Goal: Task Accomplishment & Management: Manage account settings

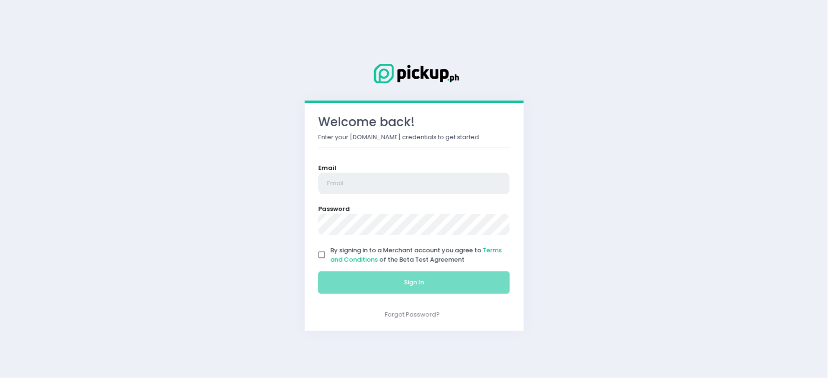
type input "[EMAIL_ADDRESS][DOMAIN_NAME]"
click at [325, 256] on input "By signing in to a Merchant account you agree to Terms and Conditions of the Be…" at bounding box center [322, 256] width 18 height 18
checkbox input "true"
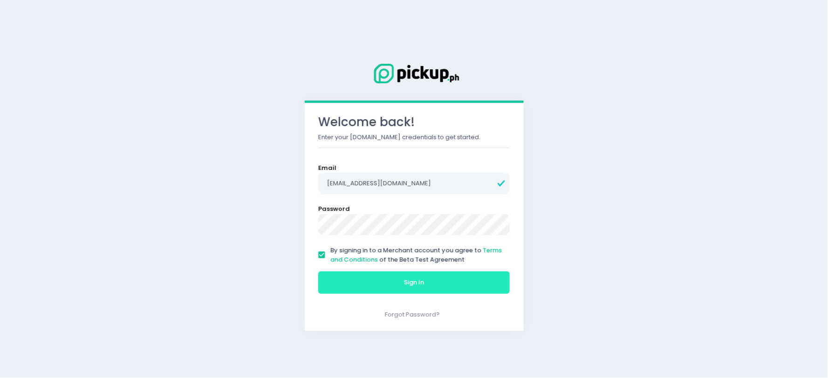
click at [339, 278] on button "Sign In" at bounding box center [414, 283] width 192 height 22
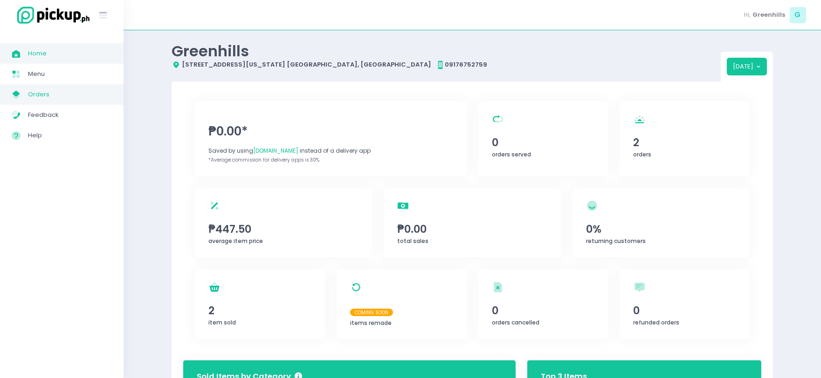
click at [60, 96] on span "Orders" at bounding box center [70, 95] width 84 height 12
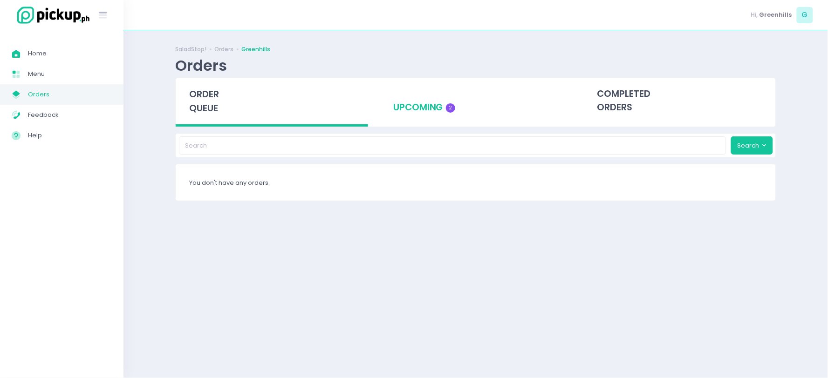
click at [401, 123] on div "upcoming 2" at bounding box center [476, 101] width 192 height 46
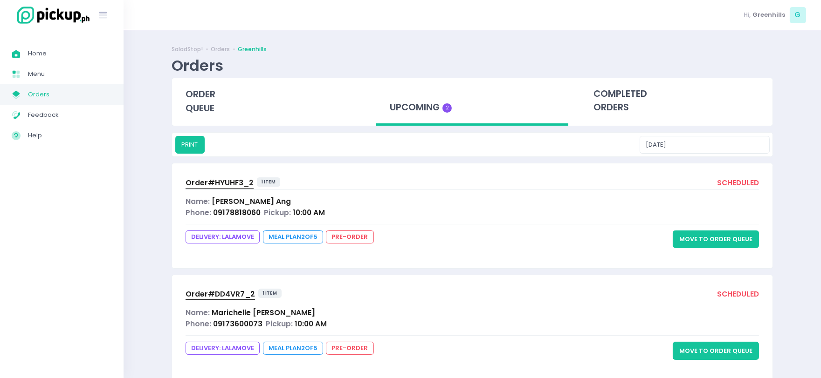
click at [721, 233] on button "Move to Order Queue" at bounding box center [716, 240] width 86 height 18
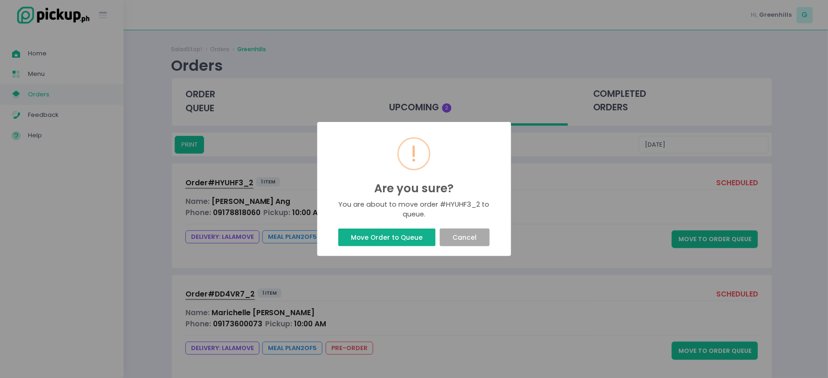
click at [425, 233] on button "Move Order to Queue" at bounding box center [386, 238] width 97 height 18
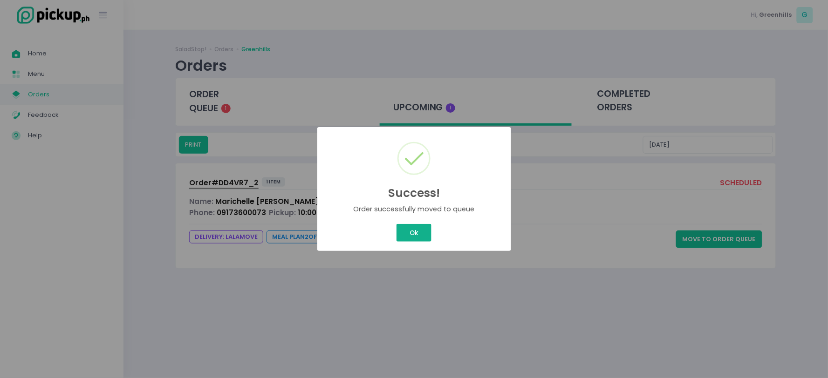
click at [423, 229] on div "Success! × Order successfully moved to queue Ok Cancel" at bounding box center [414, 189] width 828 height 378
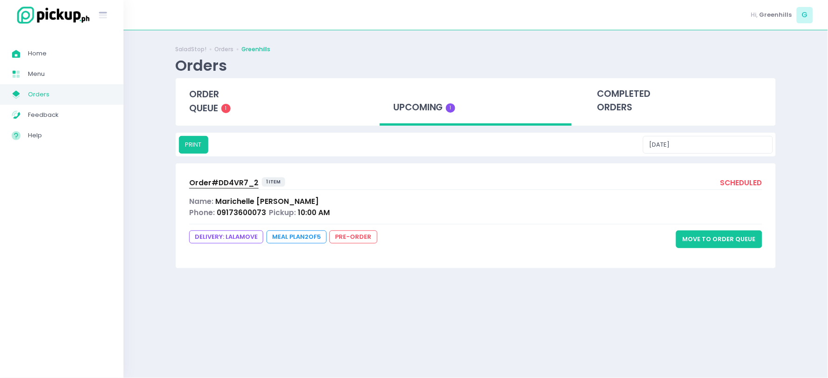
click at [733, 238] on button "Move to Order Queue" at bounding box center [719, 240] width 86 height 18
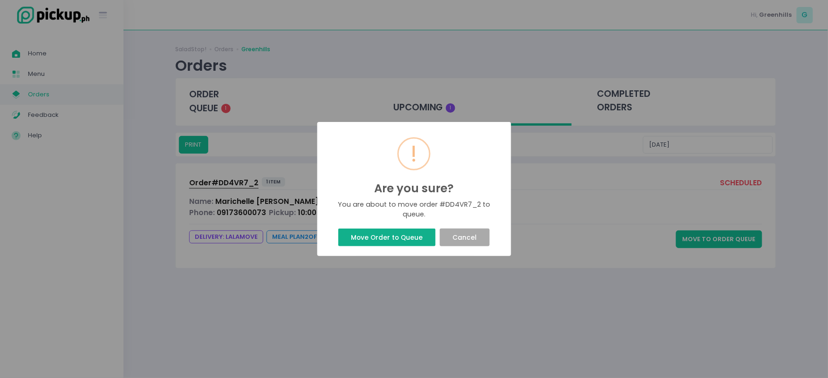
click at [420, 238] on button "Move Order to Queue" at bounding box center [386, 238] width 97 height 18
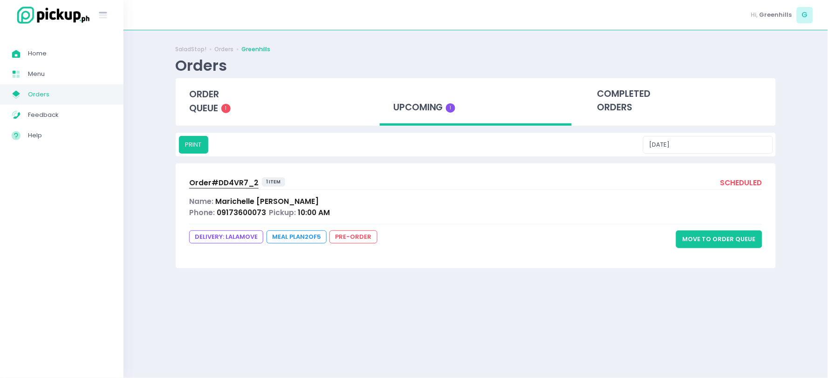
click at [712, 241] on button "Move to Order Queue" at bounding box center [719, 240] width 86 height 18
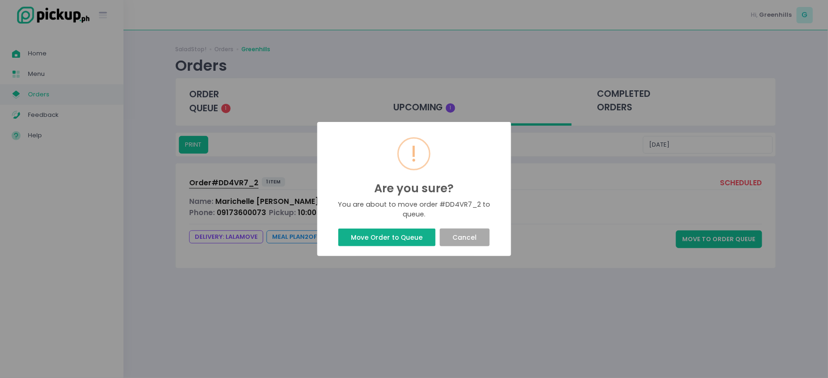
click at [413, 243] on button "Move Order to Queue" at bounding box center [386, 238] width 97 height 18
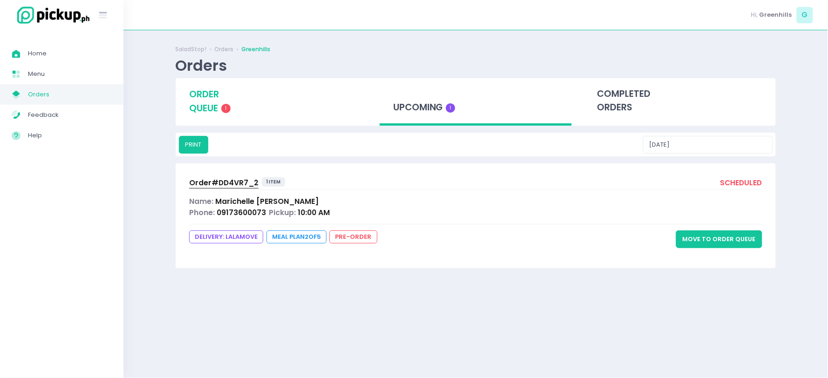
click at [221, 105] on div "order queue 1" at bounding box center [272, 101] width 192 height 46
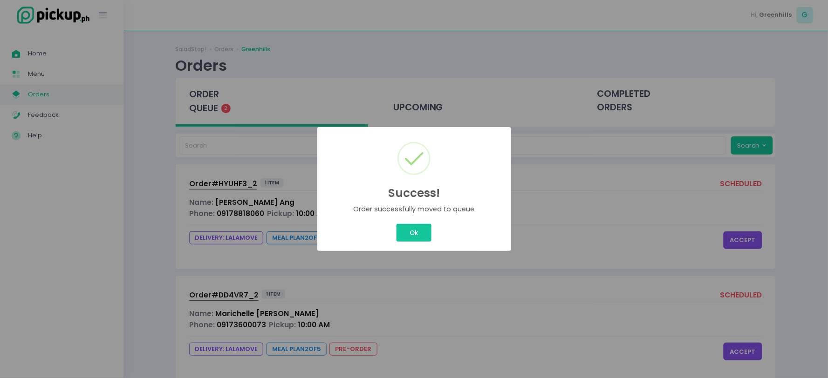
click at [419, 222] on div "Ok Cancel" at bounding box center [414, 233] width 179 height 22
click at [416, 225] on button "Ok" at bounding box center [414, 233] width 34 height 18
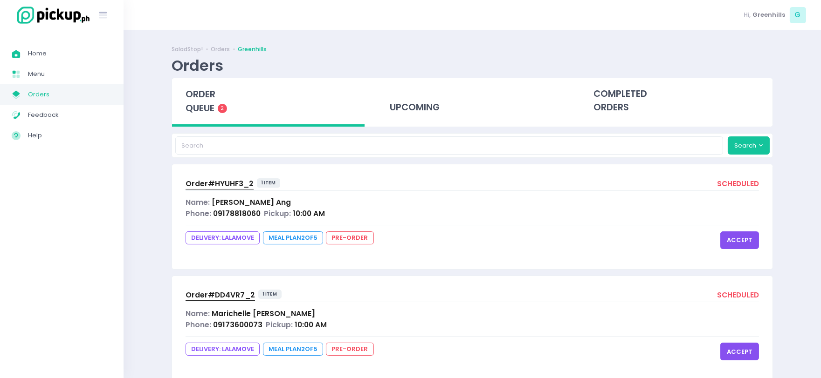
click at [733, 230] on div "Order# HYUHF3_2 1 item scheduled Name: Charlene Ang Phone: 09178818060 Pickup: …" at bounding box center [472, 217] width 600 height 104
click at [741, 242] on button "accept" at bounding box center [739, 241] width 39 height 18
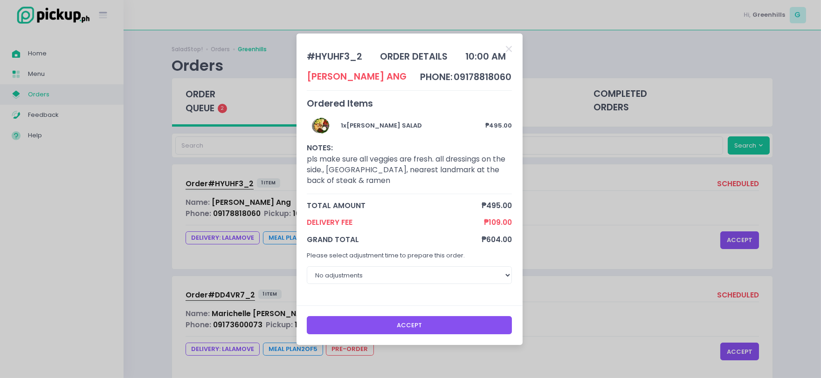
click at [488, 328] on button "Accept" at bounding box center [409, 325] width 205 height 18
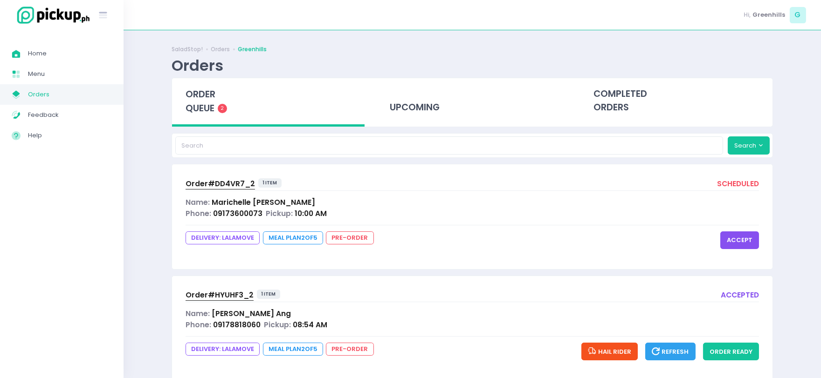
click at [735, 239] on button "accept" at bounding box center [739, 241] width 39 height 18
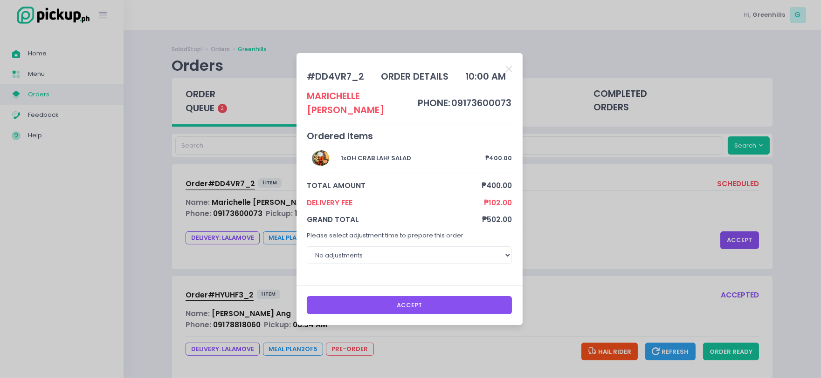
click at [436, 303] on button "Accept" at bounding box center [409, 305] width 205 height 18
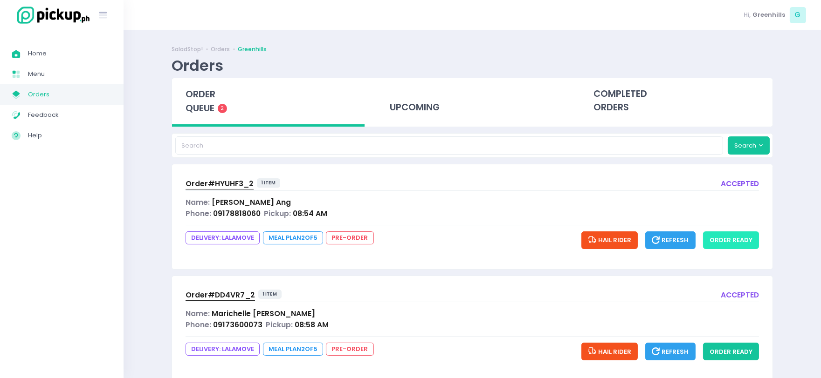
click at [726, 243] on button "order ready" at bounding box center [731, 241] width 56 height 18
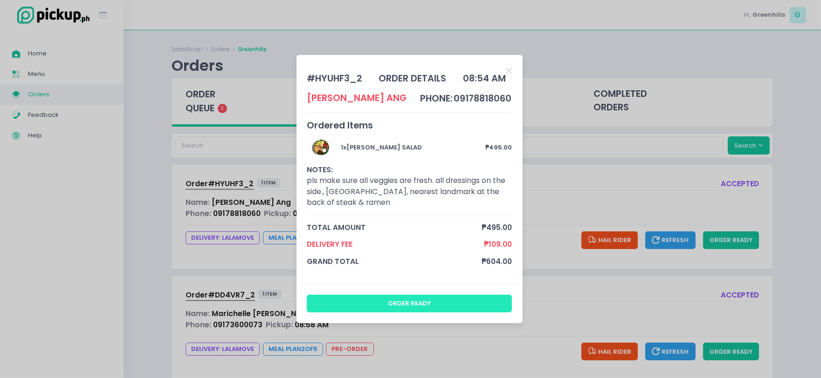
click at [458, 300] on button "order ready" at bounding box center [409, 304] width 205 height 18
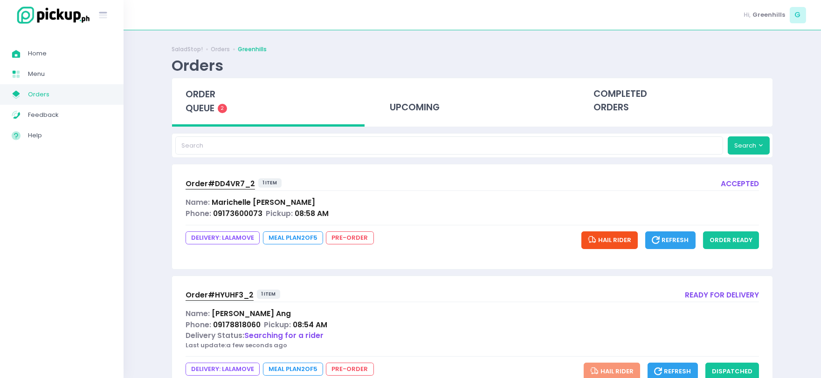
scroll to position [41, 0]
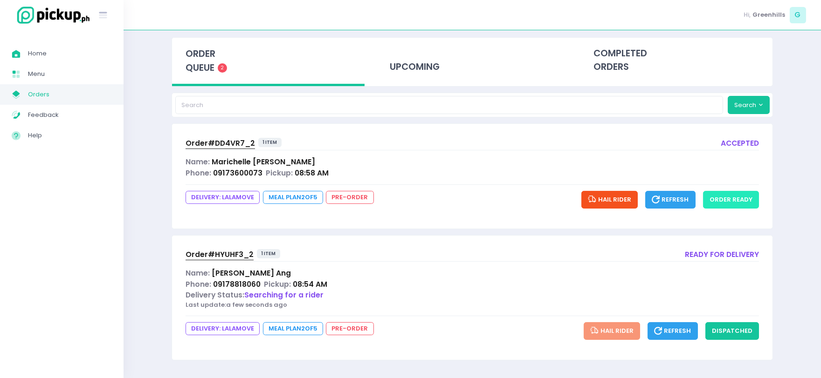
click at [733, 205] on button "order ready" at bounding box center [731, 200] width 56 height 18
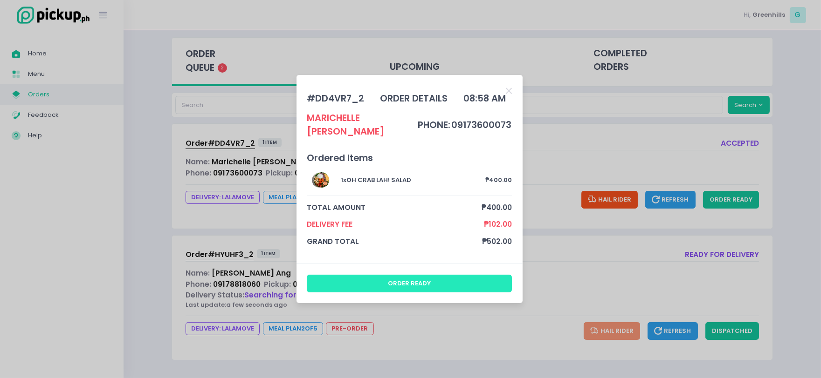
click at [410, 279] on button "order ready" at bounding box center [409, 284] width 205 height 18
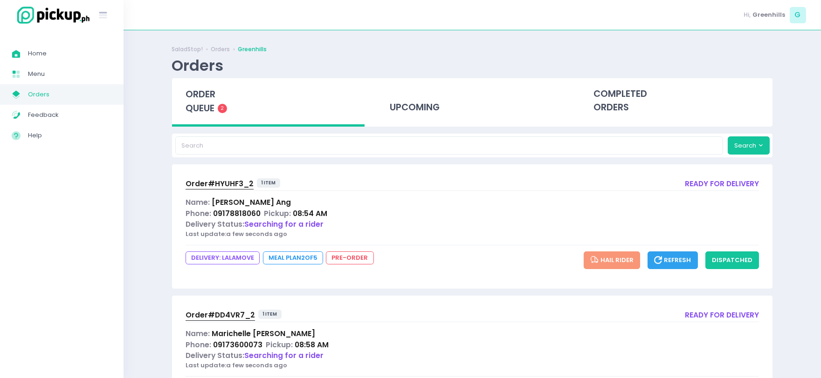
scroll to position [61, 0]
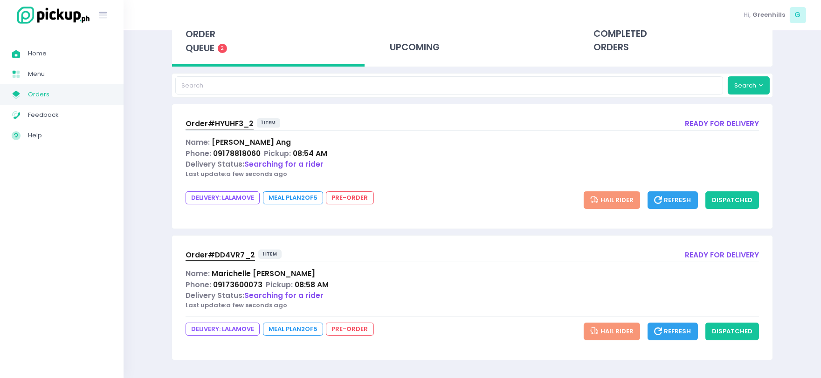
click at [730, 341] on div "Order# DD4VR7_2 1 item ready for delivery Name: Marichelle Bautista Phone: 0917…" at bounding box center [472, 298] width 600 height 124
click at [730, 336] on button "dispatched" at bounding box center [732, 332] width 54 height 18
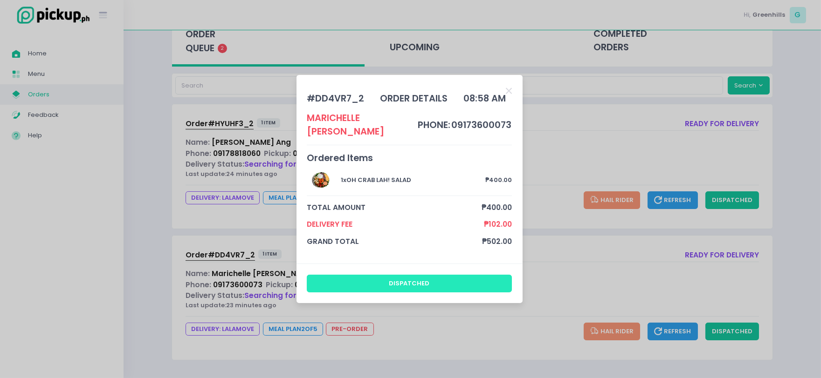
click at [454, 283] on button "dispatched" at bounding box center [409, 284] width 205 height 18
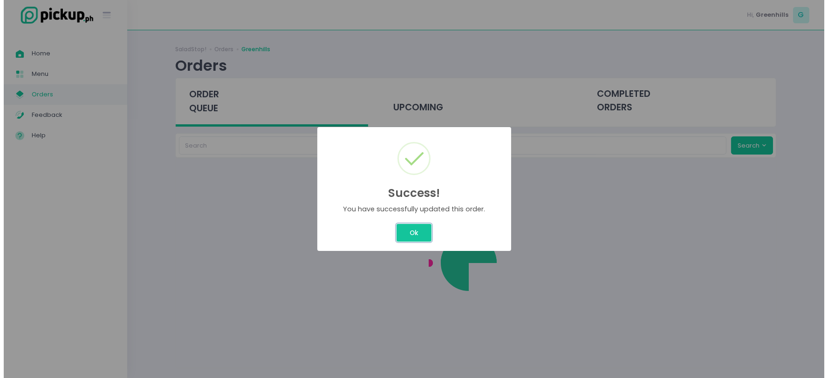
scroll to position [0, 0]
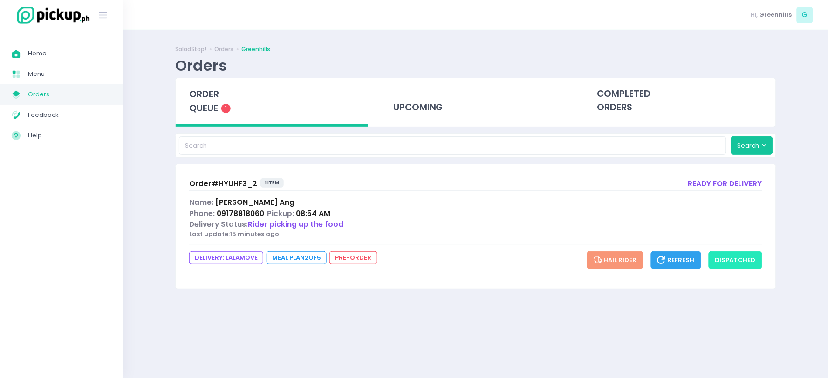
click at [741, 260] on button "dispatched" at bounding box center [736, 261] width 54 height 18
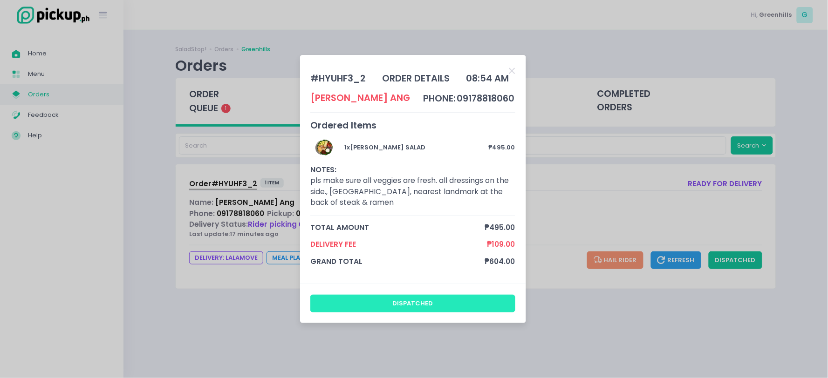
click at [435, 307] on button "dispatched" at bounding box center [412, 304] width 205 height 18
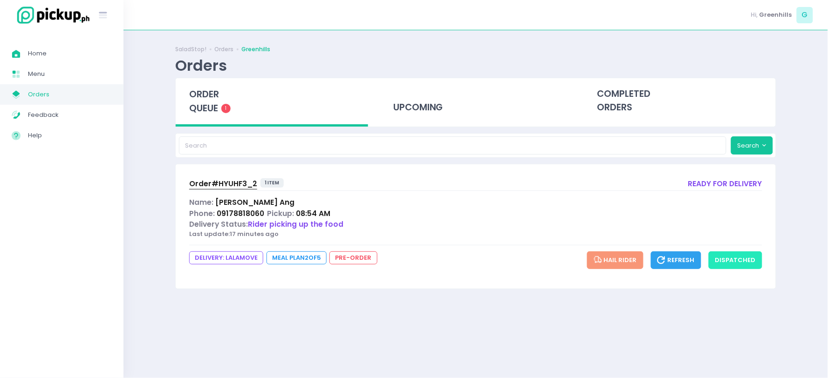
click at [732, 260] on button "dispatched" at bounding box center [736, 261] width 54 height 18
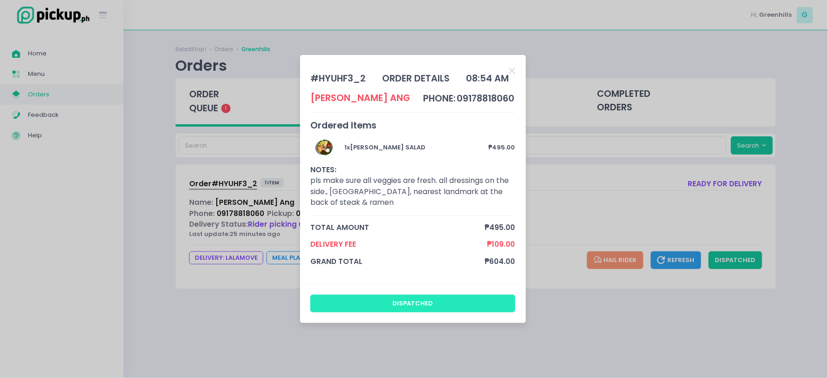
click at [476, 302] on button "dispatched" at bounding box center [412, 304] width 205 height 18
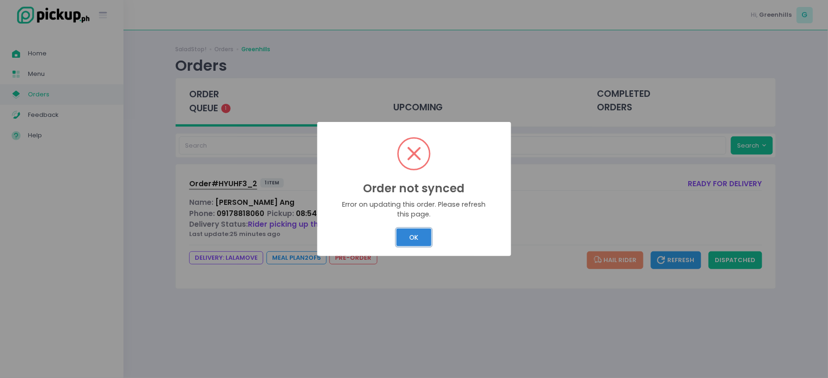
drag, startPoint x: 419, startPoint y: 230, endPoint x: 435, endPoint y: 236, distance: 18.0
click at [419, 231] on button "OK" at bounding box center [414, 238] width 35 height 18
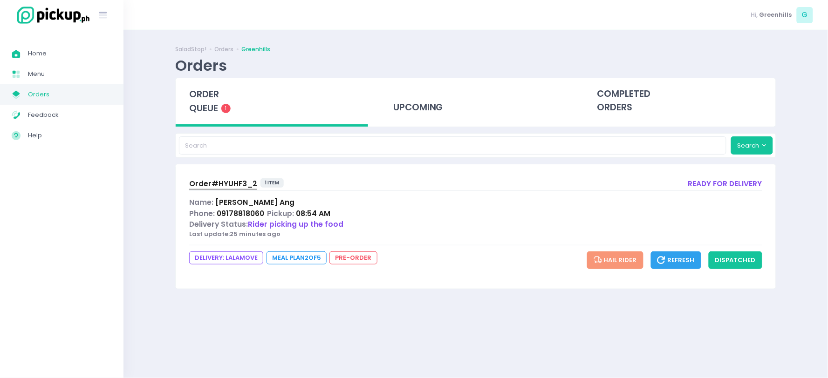
click at [277, 112] on div "order queue 1" at bounding box center [272, 102] width 192 height 48
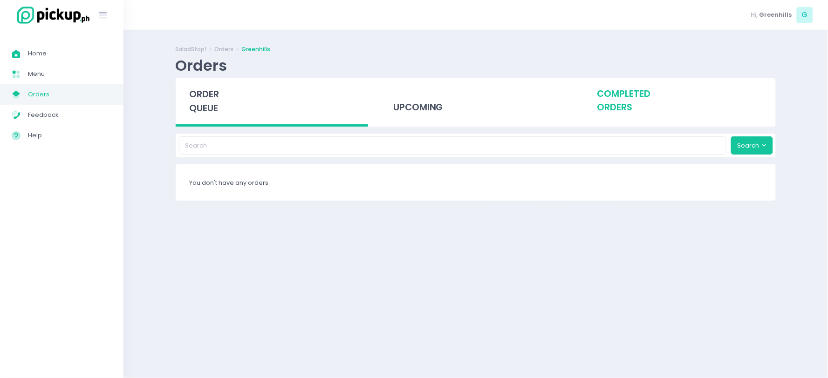
drag, startPoint x: 616, startPoint y: 86, endPoint x: 609, endPoint y: 89, distance: 7.7
click at [612, 87] on div "completed orders" at bounding box center [679, 101] width 192 height 46
